Goal: Check status: Check status

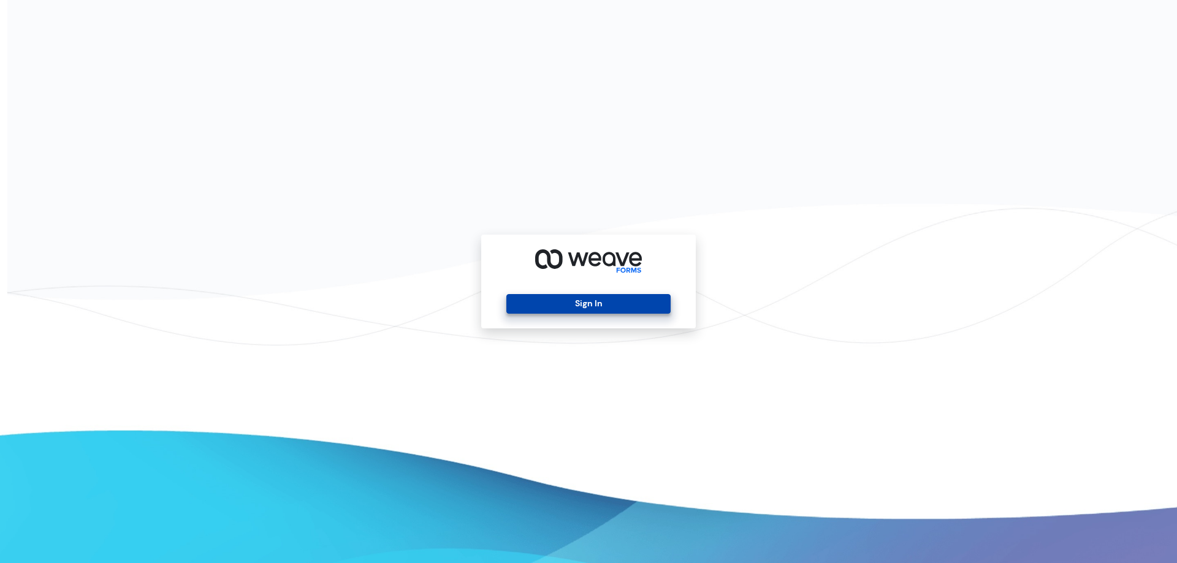
click at [602, 295] on button "Sign In" at bounding box center [588, 304] width 164 height 20
